Goal: Use online tool/utility: Utilize a website feature to perform a specific function

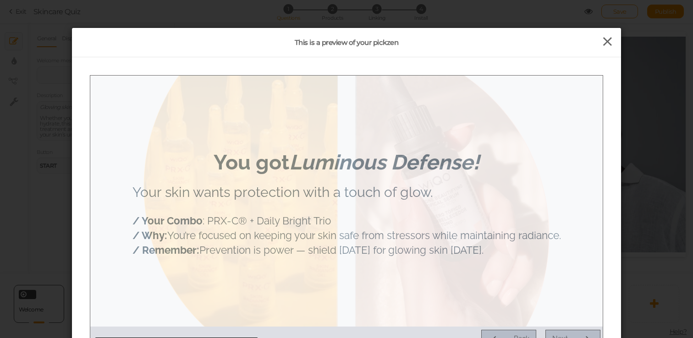
click at [610, 41] on icon at bounding box center [607, 42] width 13 height 14
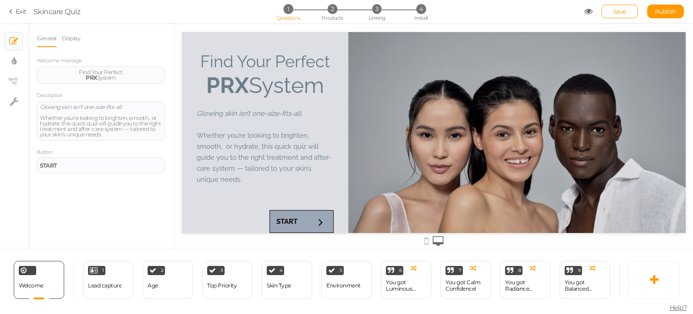
click at [620, 20] on section "Exit Skincare Quiz 1 Questions 2 Products 3 Linking 4 Install Save Publish" at bounding box center [346, 11] width 693 height 23
click at [620, 15] on link "Save" at bounding box center [619, 12] width 37 height 14
click at [587, 10] on icon at bounding box center [588, 11] width 8 height 8
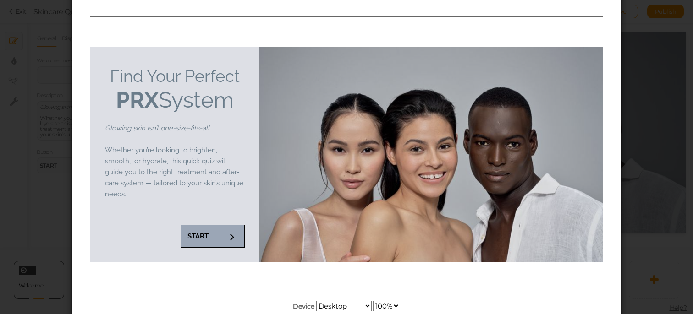
scroll to position [62, 0]
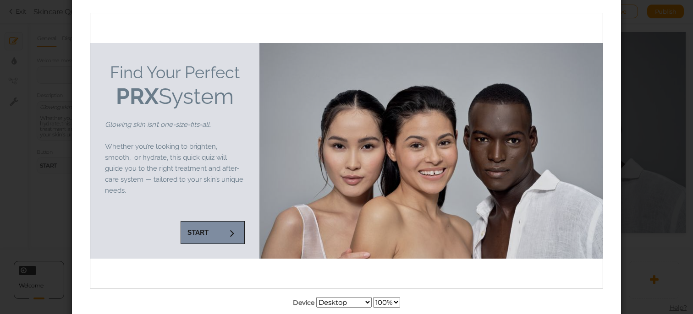
click at [229, 234] on icon at bounding box center [232, 232] width 12 height 12
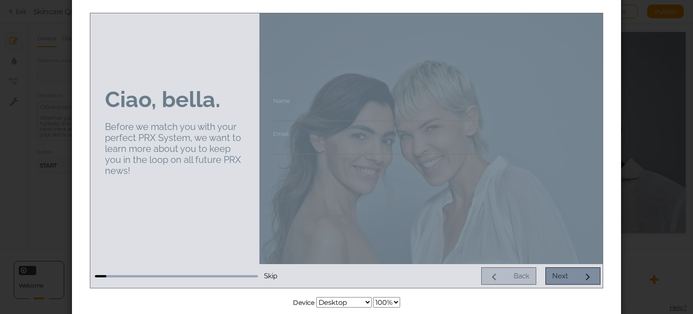
click at [578, 276] on link "Next" at bounding box center [572, 275] width 55 height 17
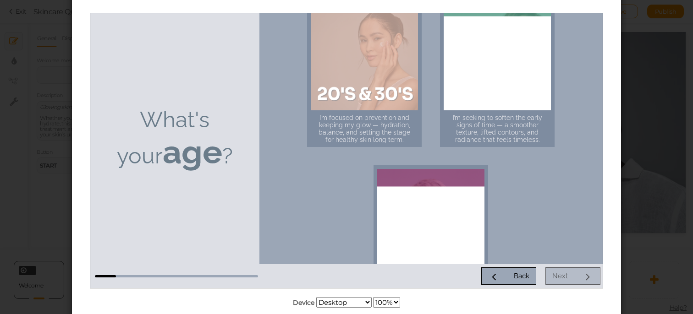
scroll to position [16, 0]
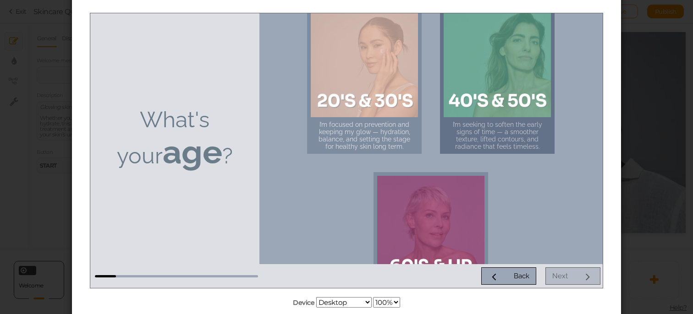
click at [510, 107] on div at bounding box center [496, 63] width 107 height 107
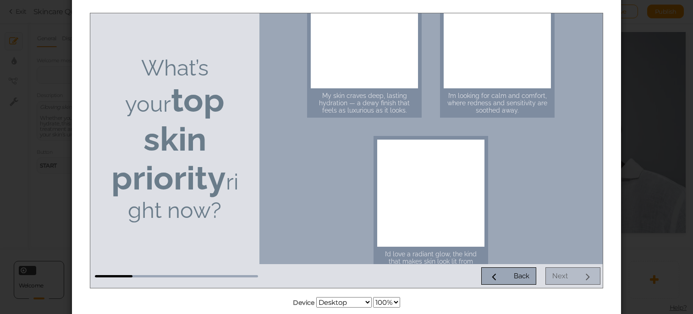
scroll to position [215, 0]
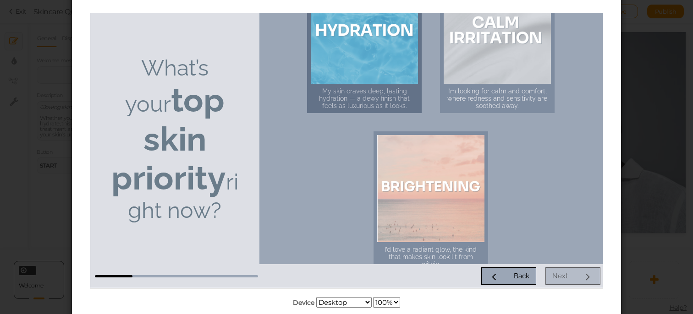
click at [327, 78] on div at bounding box center [364, 29] width 107 height 107
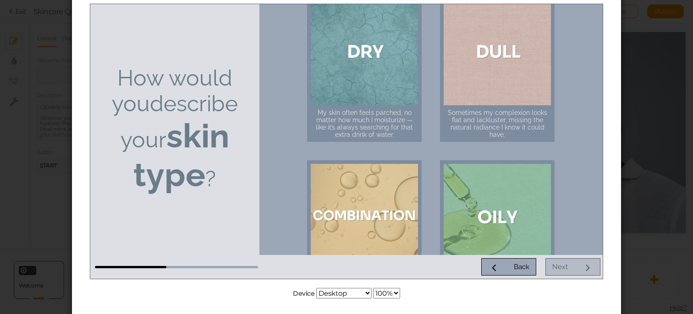
scroll to position [0, 0]
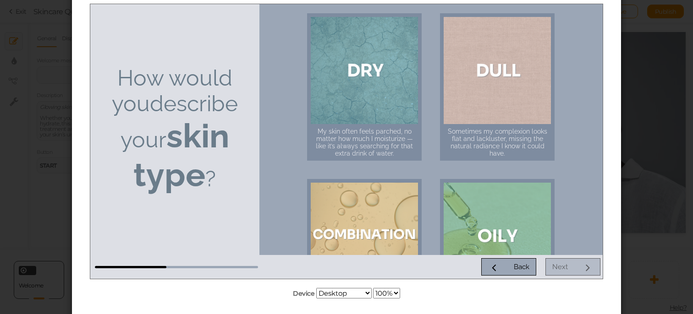
drag, startPoint x: 520, startPoint y: 44, endPoint x: 582, endPoint y: 18, distance: 67.0
click at [582, 18] on div "My skin often feels parched, no matter how much I moisturize — like it’s always…" at bounding box center [431, 249] width 314 height 490
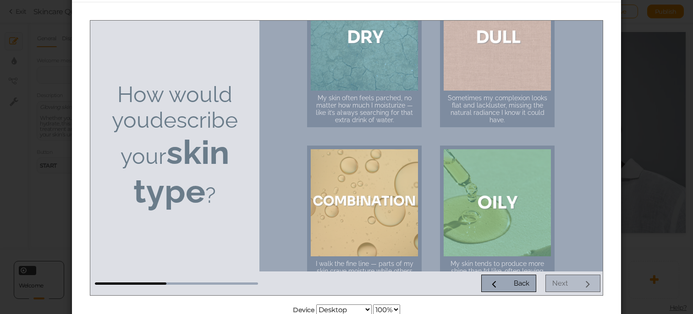
scroll to position [37, 0]
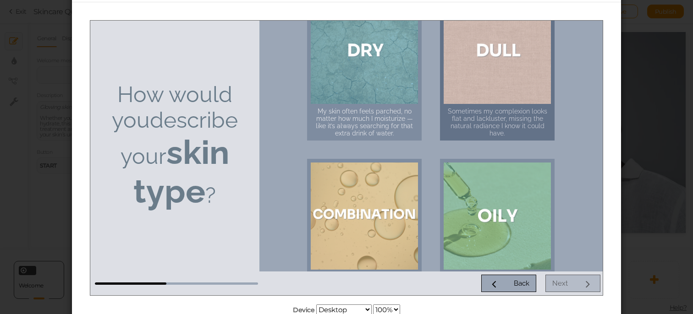
click at [507, 61] on div at bounding box center [496, 49] width 107 height 107
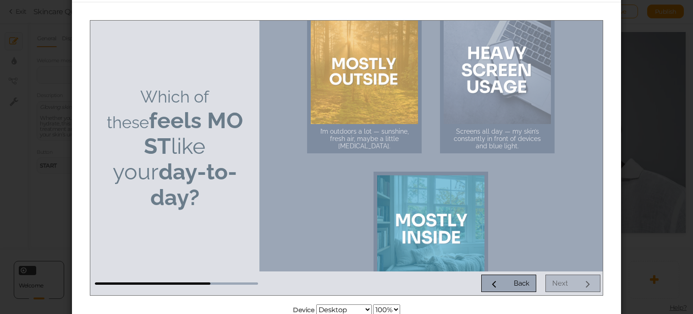
scroll to position [20, 0]
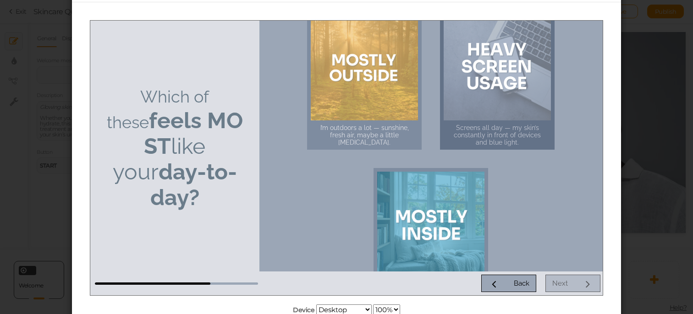
click at [541, 95] on div at bounding box center [496, 66] width 107 height 107
